Goal: Understand process/instructions: Learn how to perform a task or action

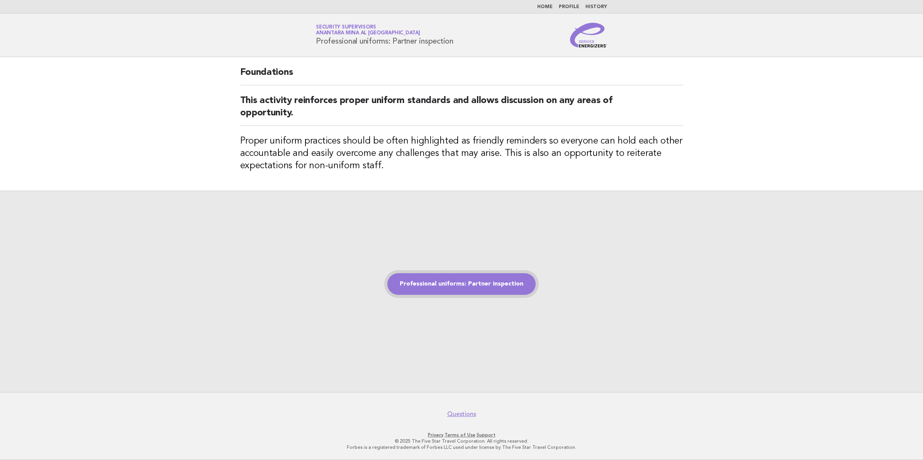
click at [441, 292] on link "Professional uniforms: Partner inspection" at bounding box center [461, 284] width 148 height 22
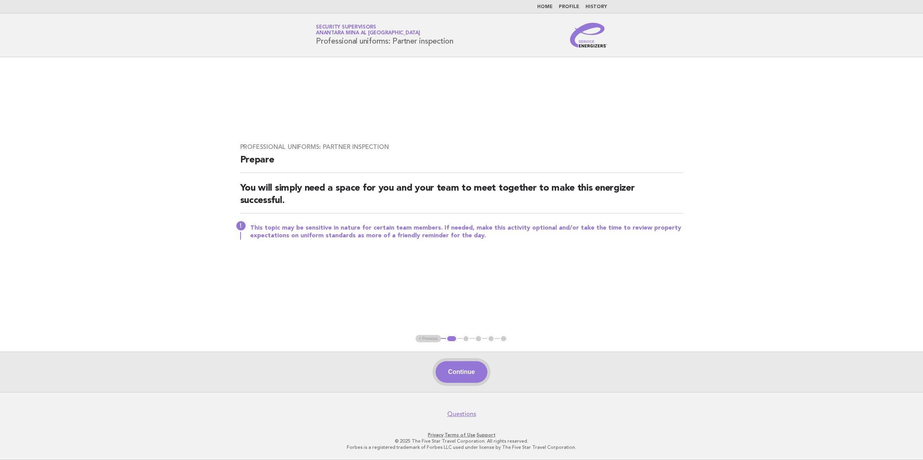
click at [464, 375] on button "Continue" at bounding box center [461, 372] width 51 height 22
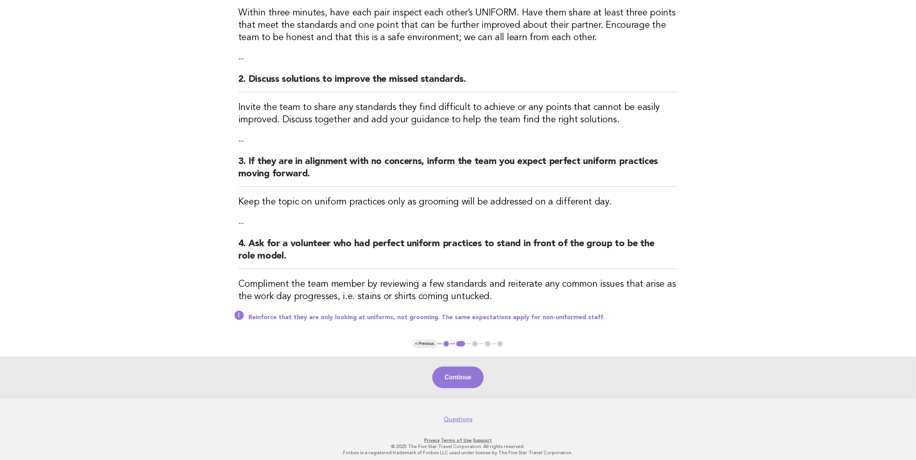
scroll to position [132, 0]
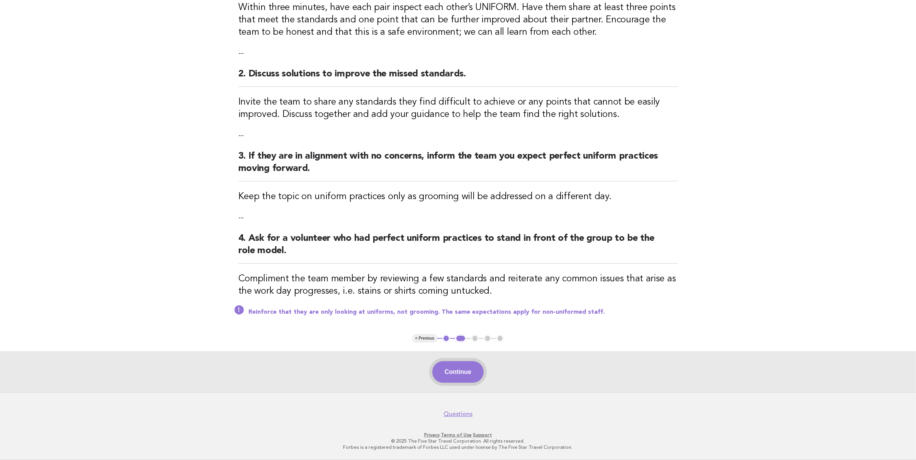
click at [478, 379] on button "Continue" at bounding box center [457, 372] width 51 height 22
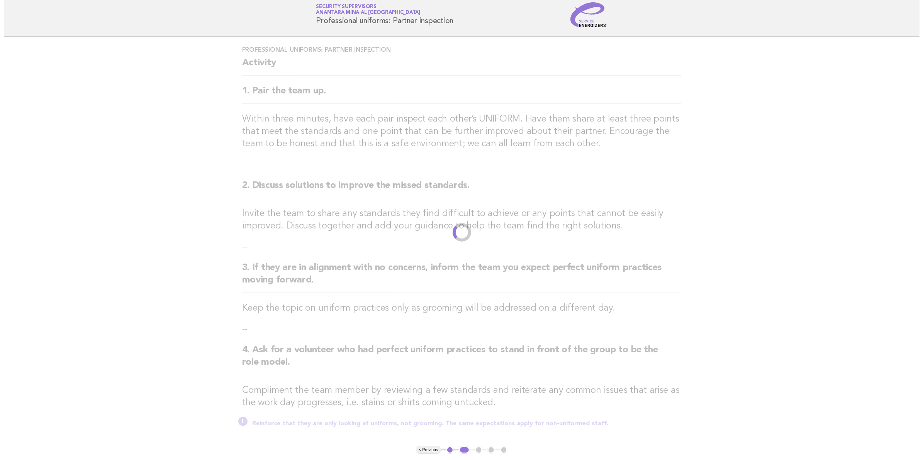
scroll to position [0, 0]
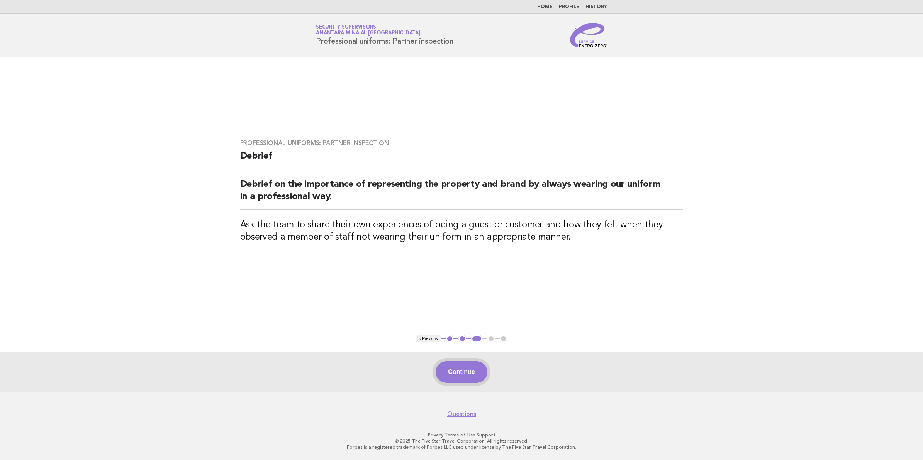
click at [472, 377] on button "Continue" at bounding box center [461, 372] width 51 height 22
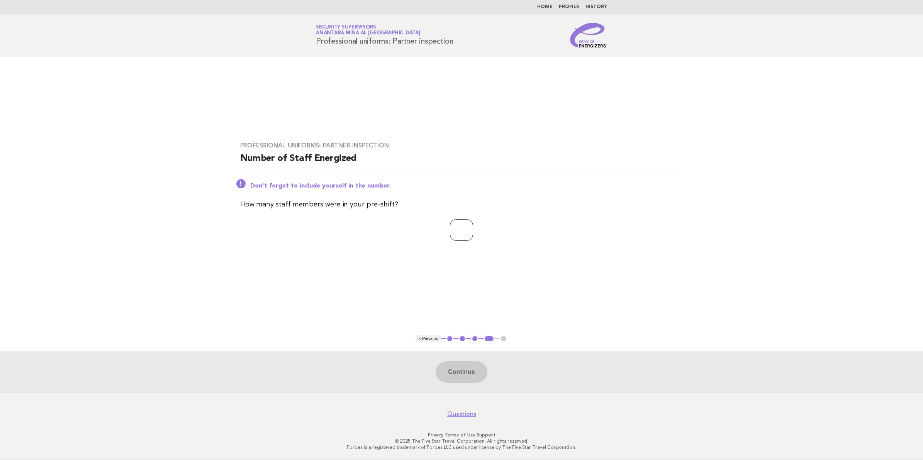
click at [467, 231] on input "number" at bounding box center [461, 230] width 23 height 22
type input "**"
click at [465, 372] on button "Continue" at bounding box center [461, 372] width 51 height 22
